Goal: Task Accomplishment & Management: Use online tool/utility

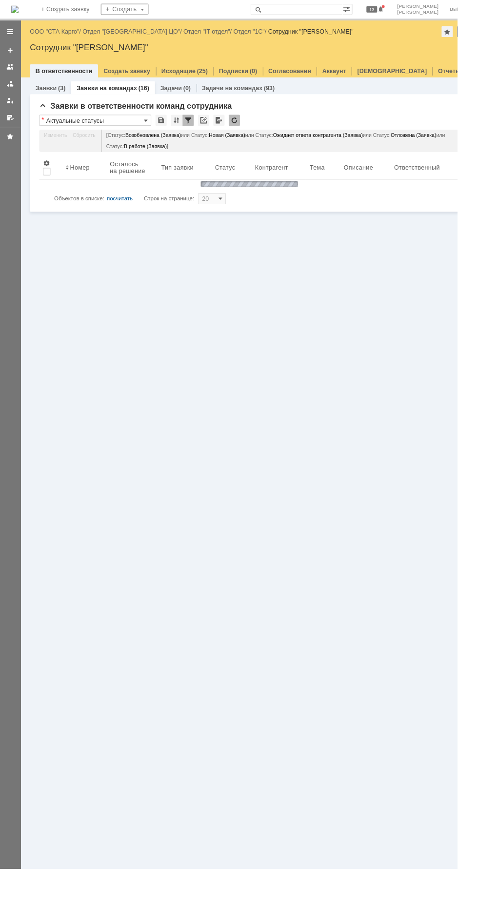
click at [61, 33] on link "ООО "СТА Карго"" at bounding box center [57, 32] width 52 height 7
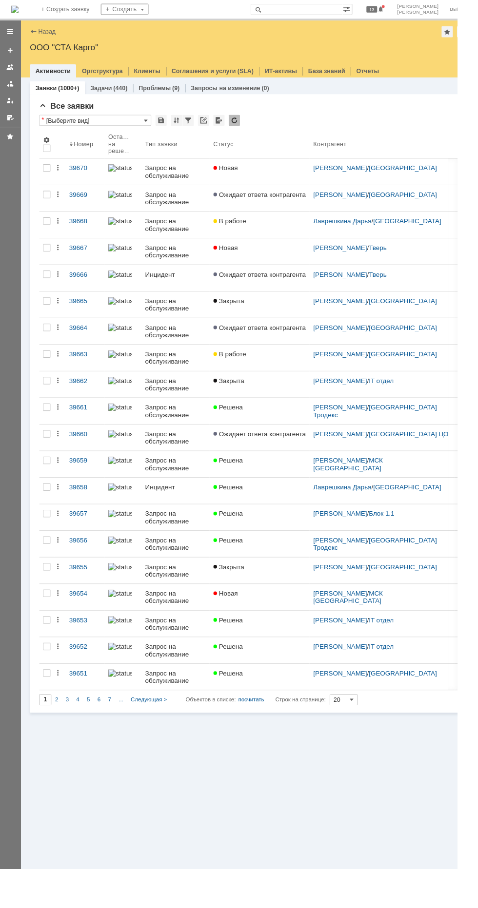
click at [299, 174] on div "Новая" at bounding box center [271, 176] width 97 height 8
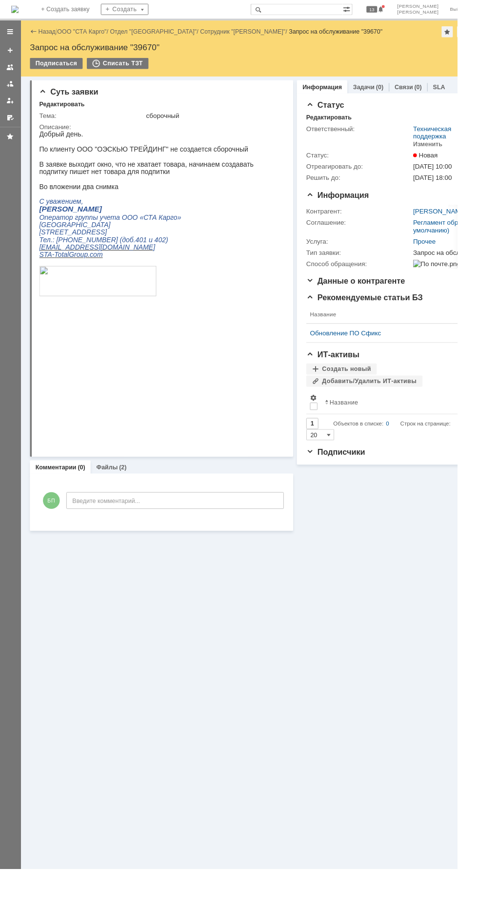
click at [112, 488] on link "Файлы" at bounding box center [111, 488] width 22 height 7
click at [113, 489] on link "Файлы" at bounding box center [111, 488] width 22 height 7
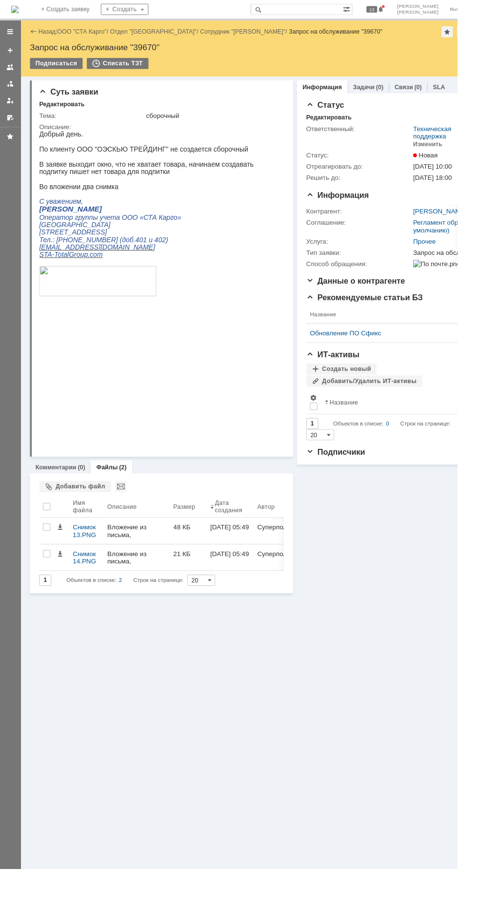
click at [95, 576] on div "Снимок 14.PNG" at bounding box center [90, 583] width 28 height 16
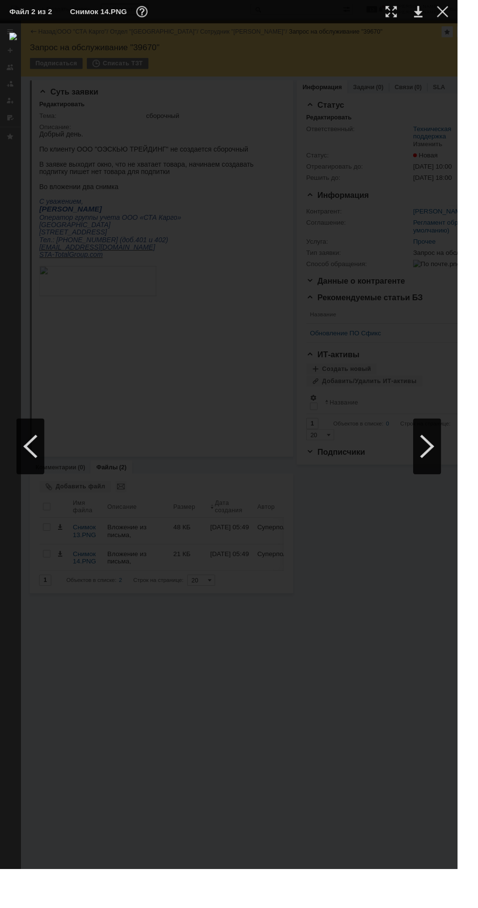
click at [456, 489] on div at bounding box center [446, 466] width 29 height 59
click at [460, 496] on div at bounding box center [446, 466] width 29 height 59
click at [441, 12] on link at bounding box center [437, 12] width 9 height 12
